Goal: Task Accomplishment & Management: Complete application form

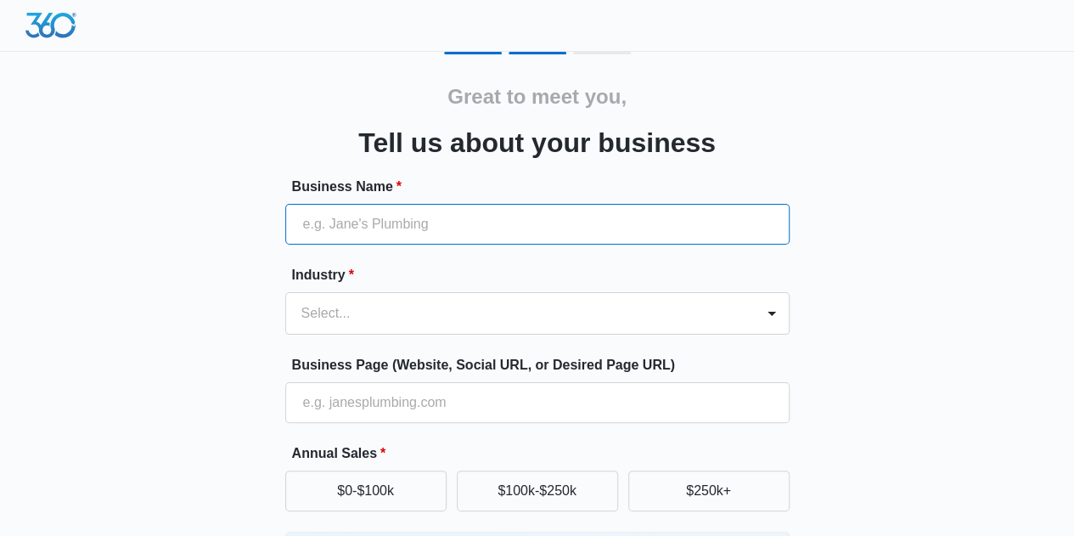
click at [544, 228] on input "Business Name *" at bounding box center [537, 224] width 505 height 41
type input "The [PERSON_NAME] Lending Team"
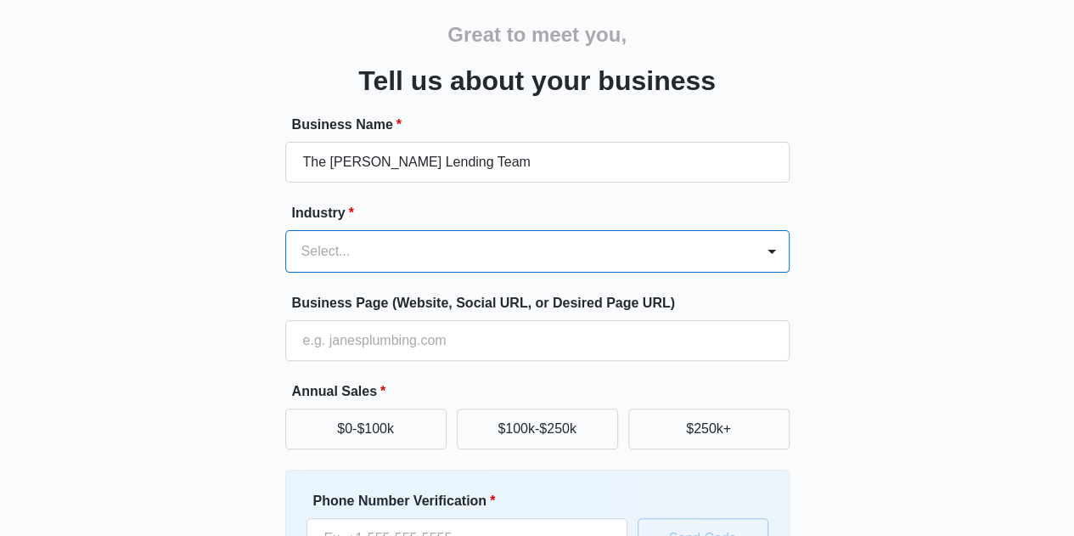
click at [474, 273] on div "option , selected. Select is focused ,type to refine list, press Down to open t…" at bounding box center [537, 251] width 505 height 42
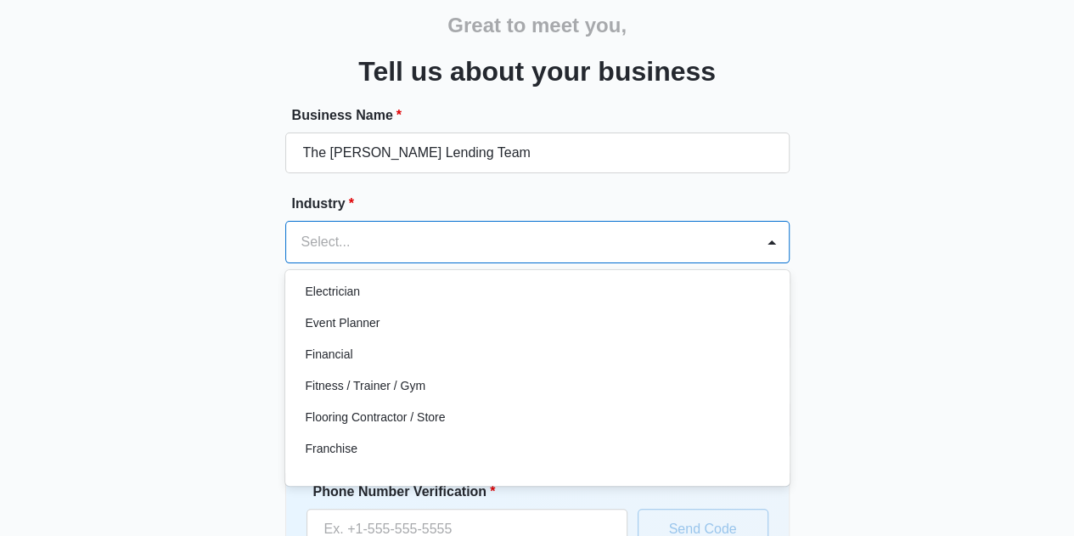
scroll to position [425, 0]
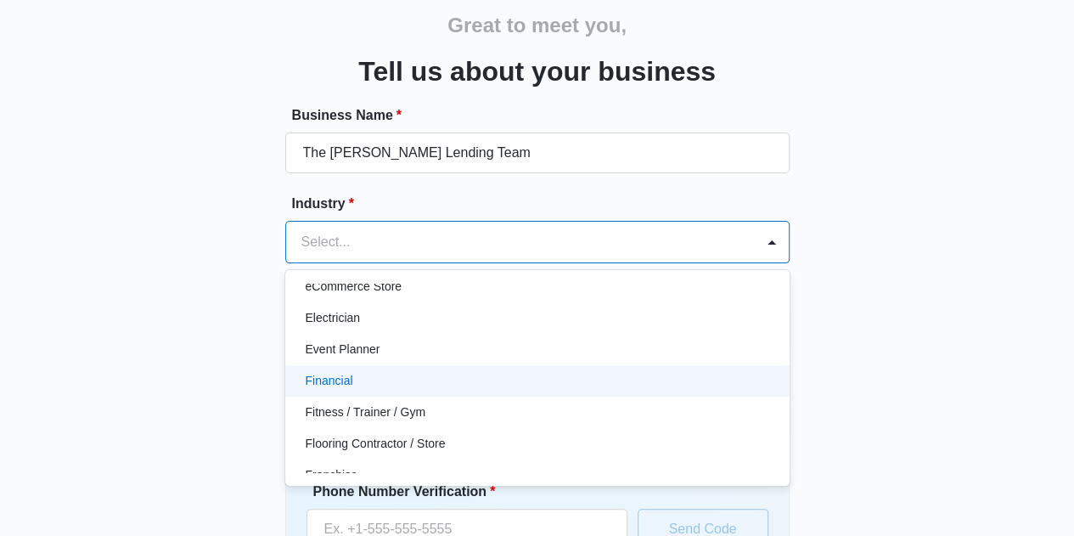
click at [408, 383] on div "Financial" at bounding box center [536, 381] width 460 height 18
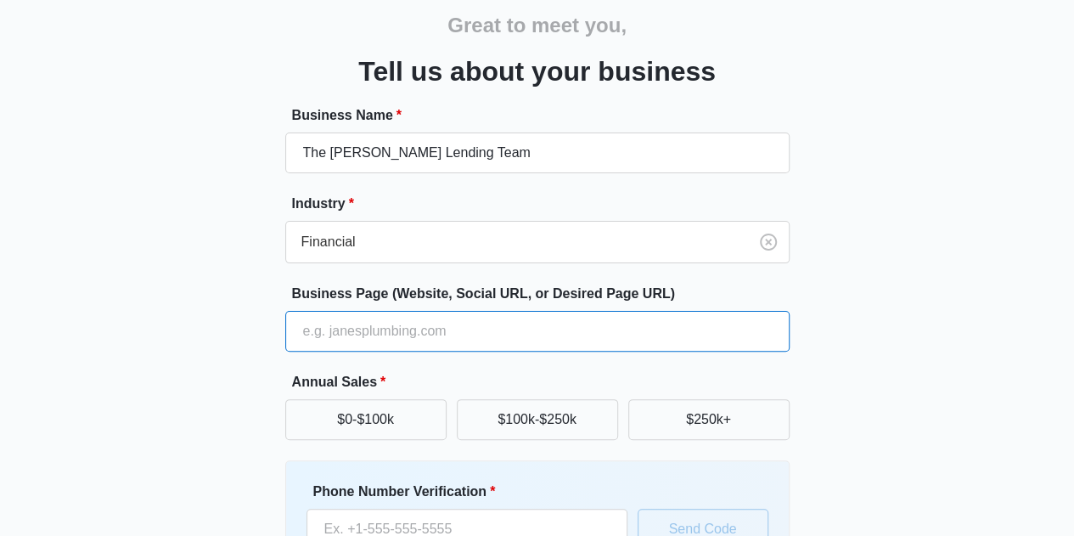
click at [382, 339] on input "Business Page (Website, Social URL, or Desired Page URL)" at bounding box center [537, 331] width 505 height 41
type input "www.fxbgmortgage.com"
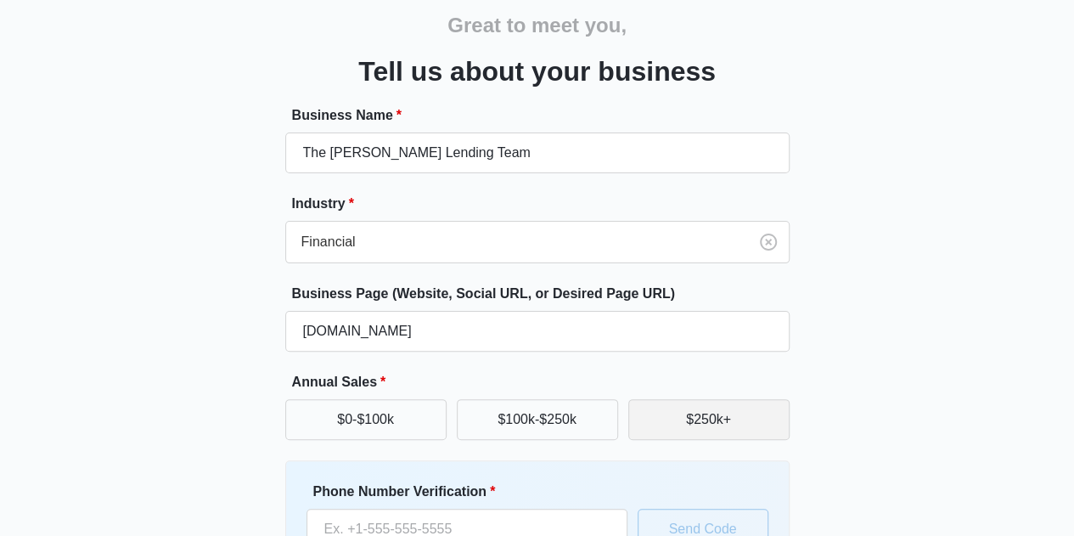
click at [744, 427] on button "$250k+" at bounding box center [709, 419] width 161 height 41
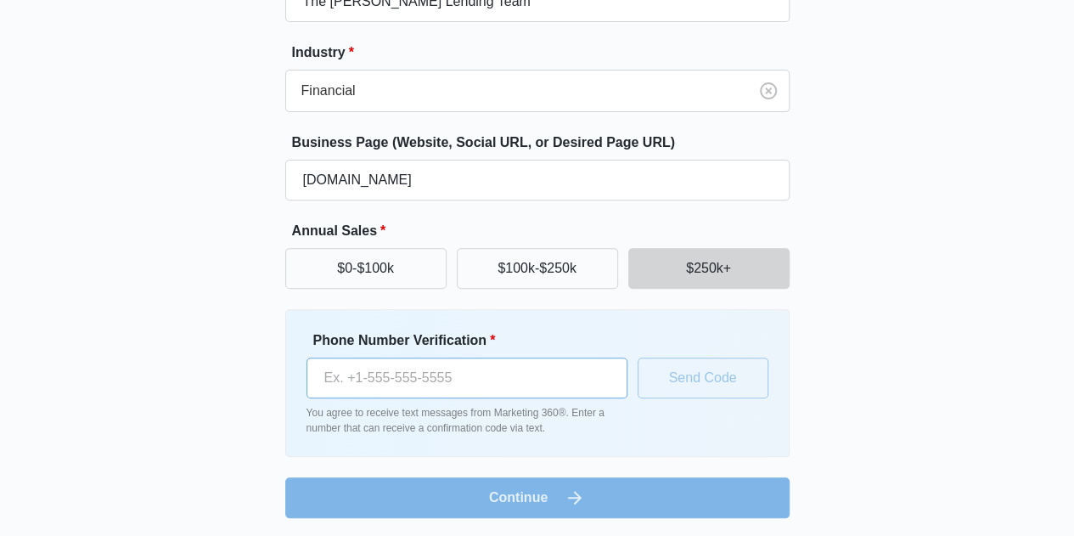
scroll to position [223, 0]
click at [443, 380] on input "Phone Number Verification *" at bounding box center [467, 377] width 321 height 41
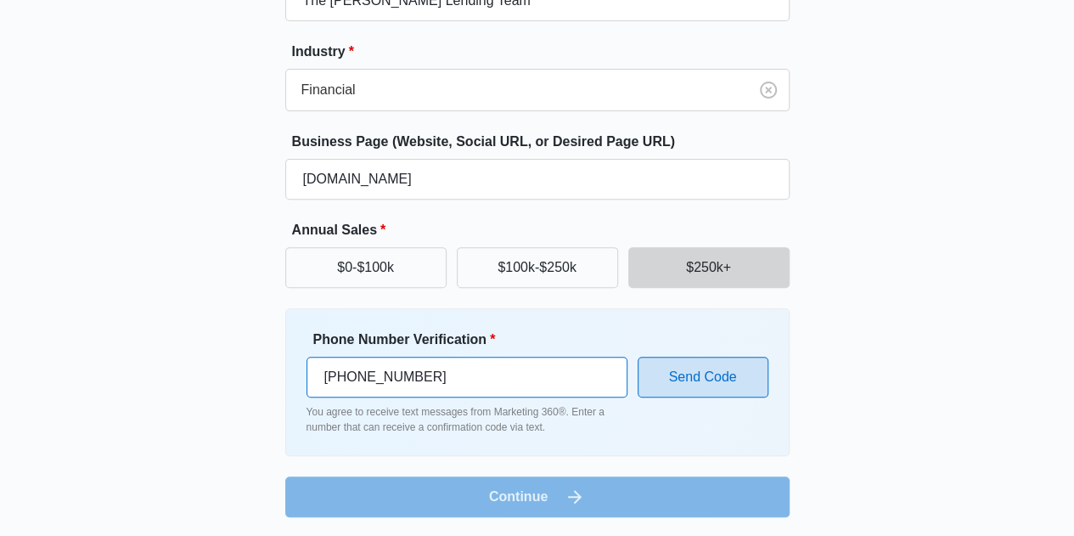
type input "(540) 295-7596"
click at [700, 388] on button "Send Code" at bounding box center [703, 377] width 131 height 41
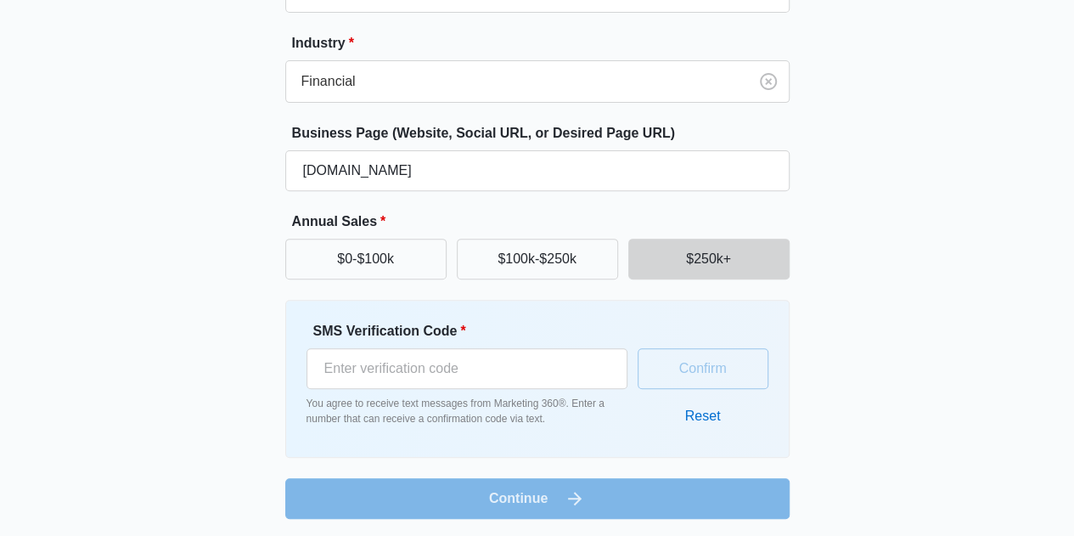
scroll to position [234, 0]
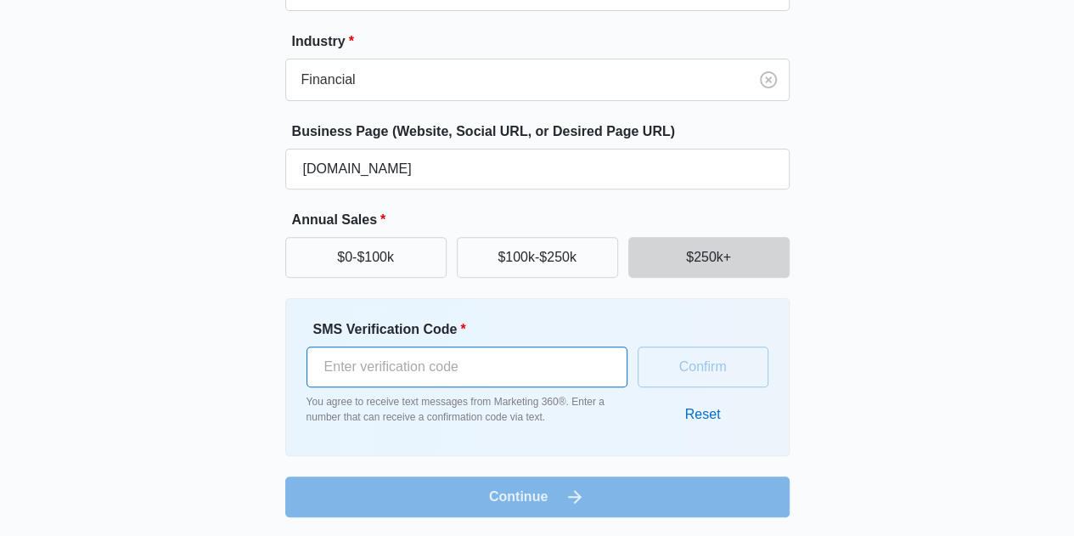
click at [465, 364] on input "SMS Verification Code *" at bounding box center [467, 367] width 321 height 41
type input "625883"
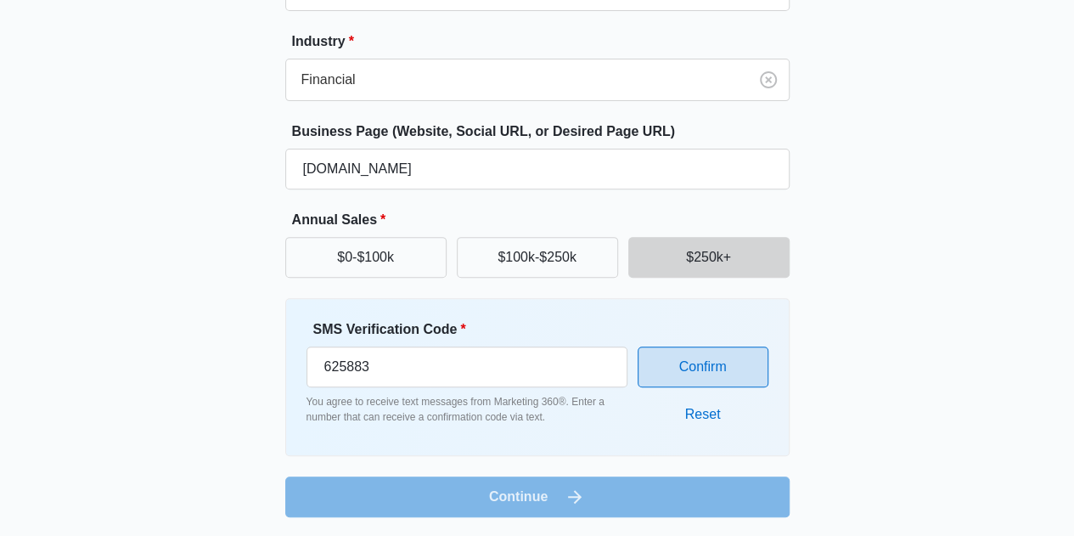
click at [690, 366] on button "Confirm" at bounding box center [703, 367] width 131 height 41
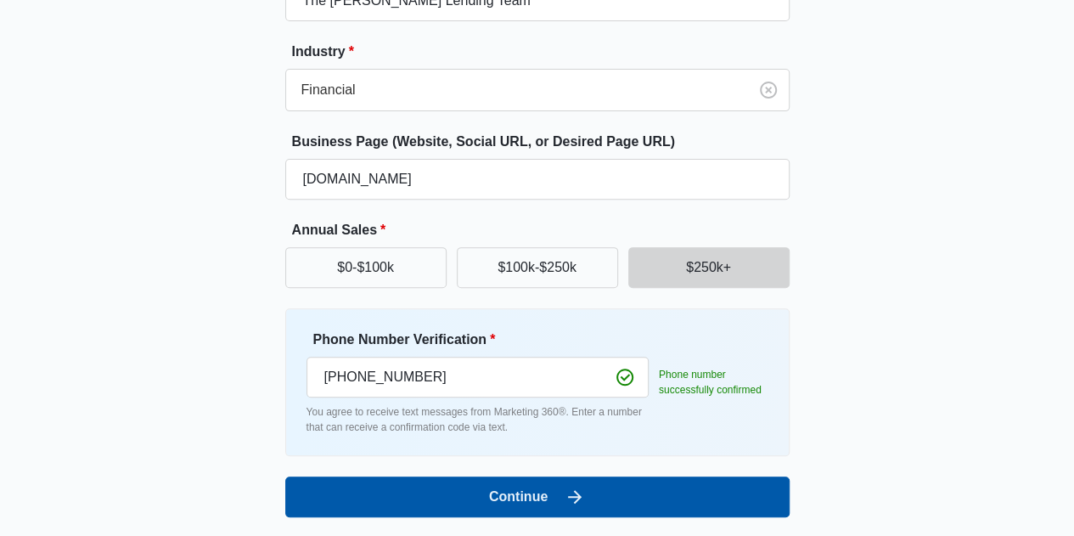
click at [566, 487] on icon "submit" at bounding box center [575, 497] width 20 height 20
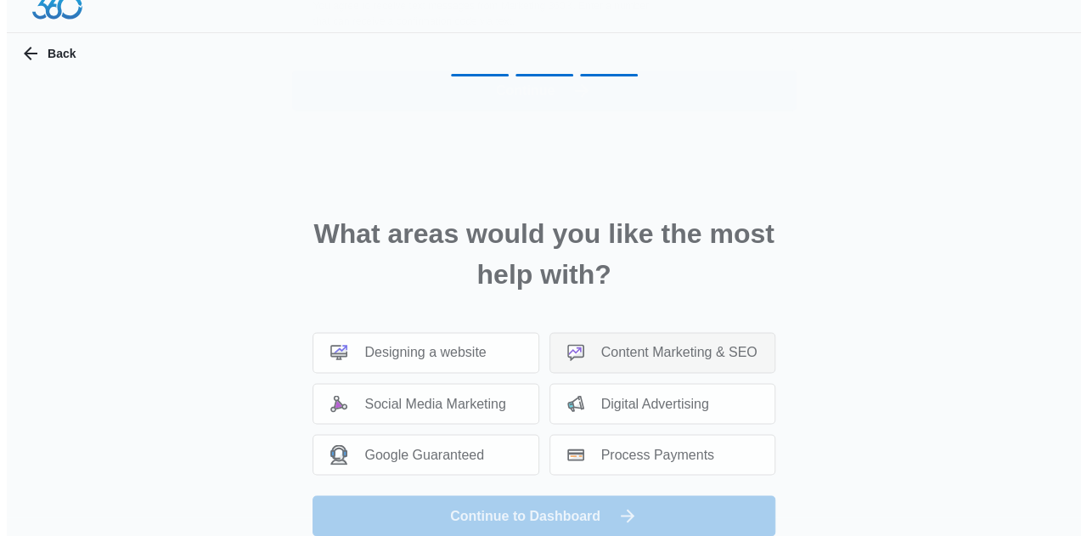
scroll to position [0, 0]
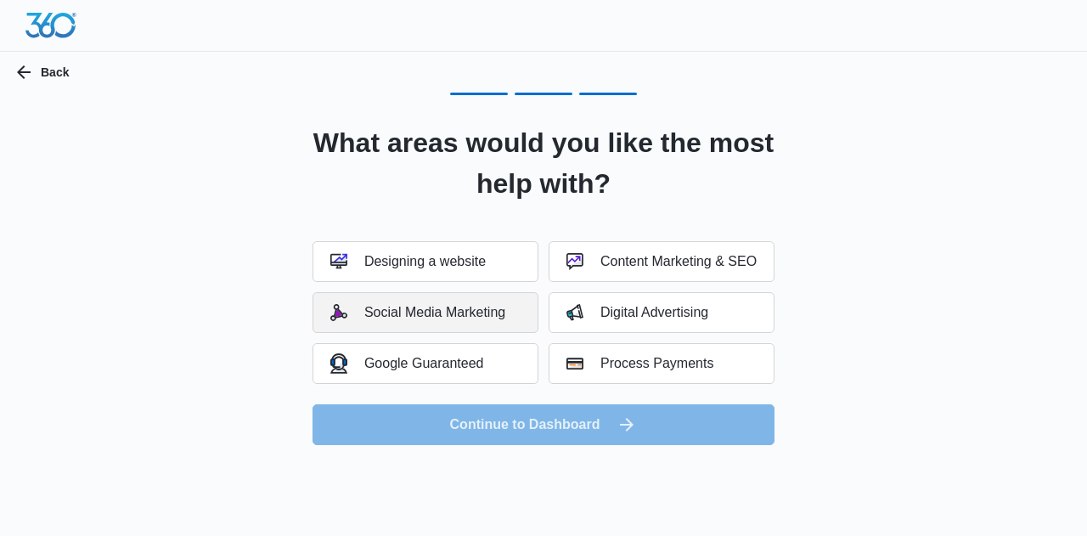
click at [476, 316] on div "Social Media Marketing" at bounding box center [417, 312] width 175 height 17
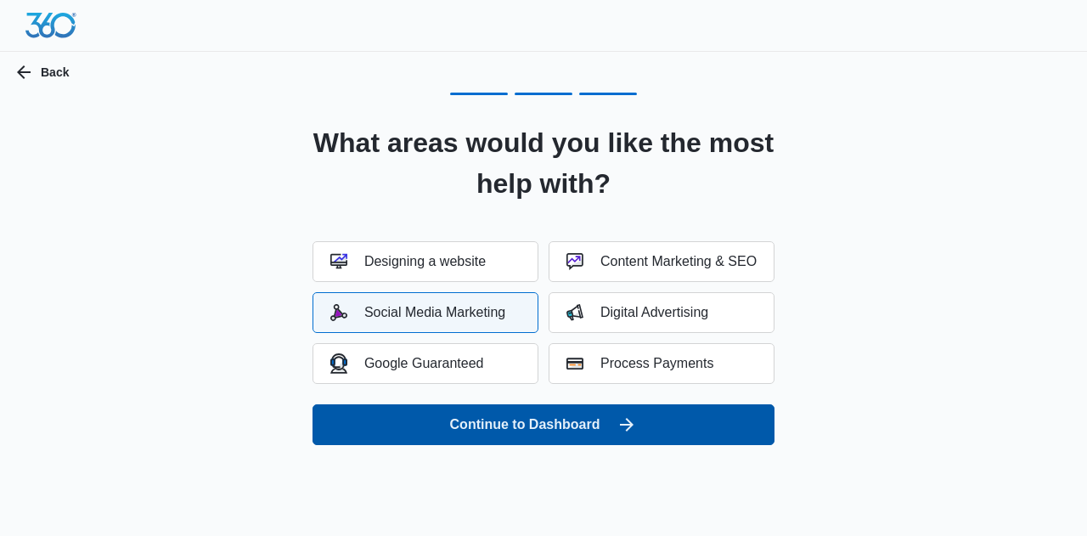
click at [586, 432] on button "Continue to Dashboard" at bounding box center [544, 424] width 462 height 41
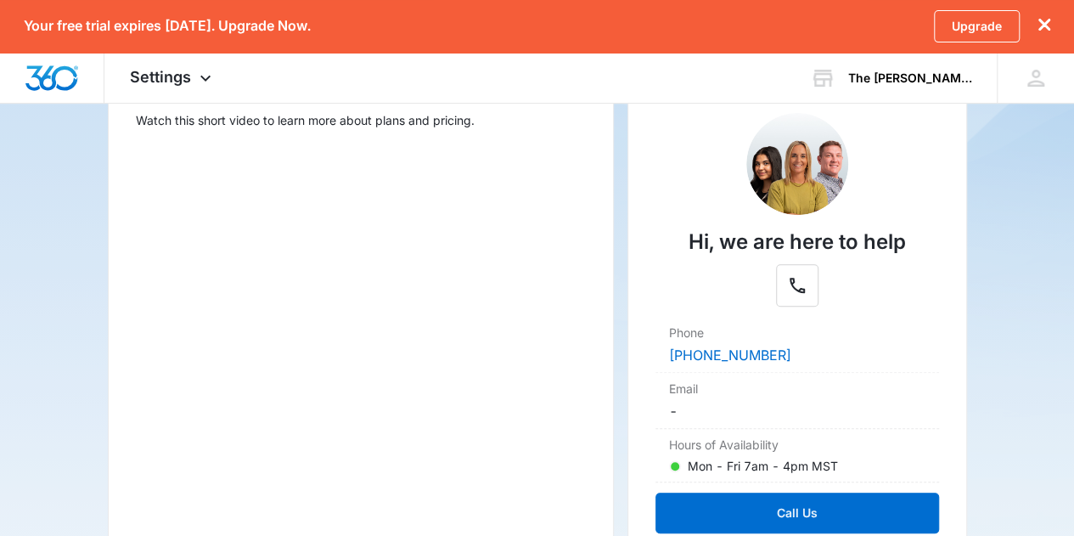
scroll to position [109, 0]
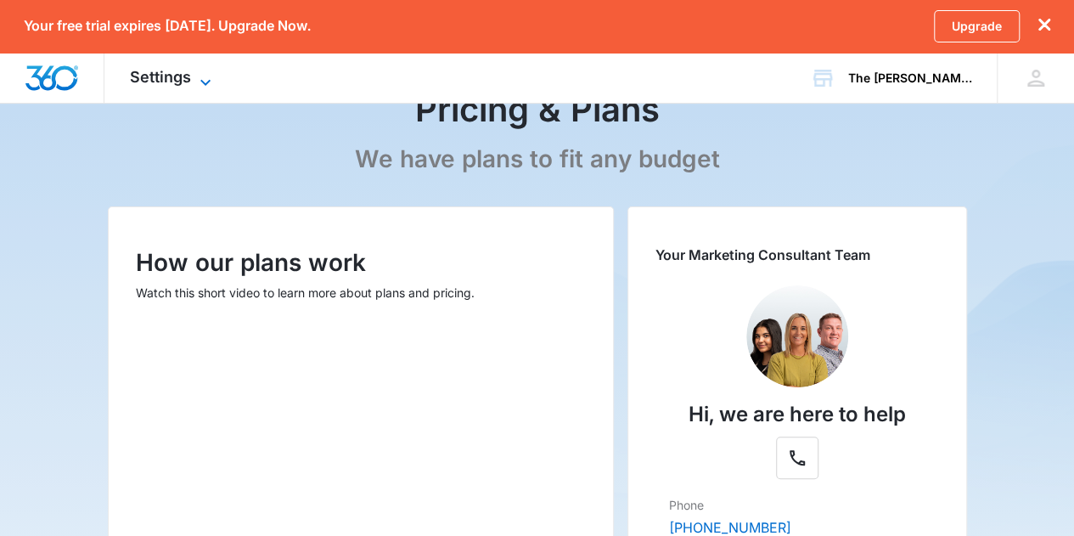
click at [202, 83] on icon at bounding box center [205, 82] width 10 height 6
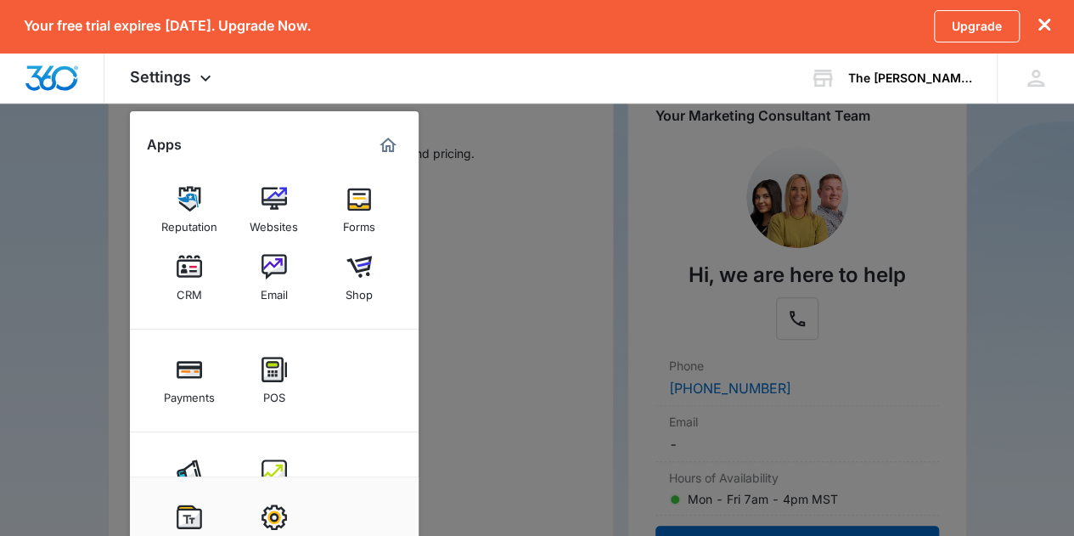
scroll to position [279, 0]
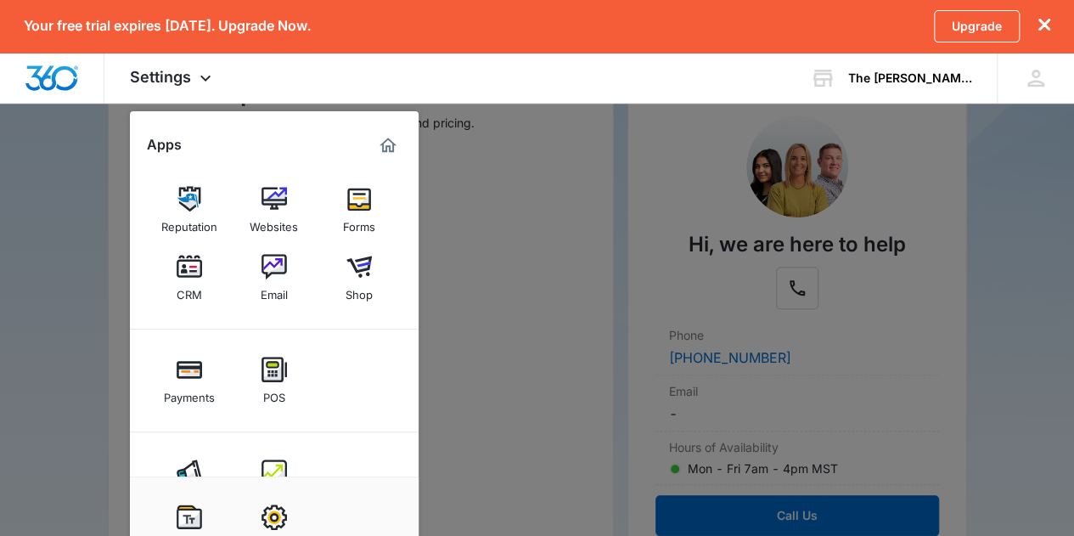
click at [603, 118] on div at bounding box center [537, 268] width 1074 height 536
